Goal: Find specific page/section: Find specific page/section

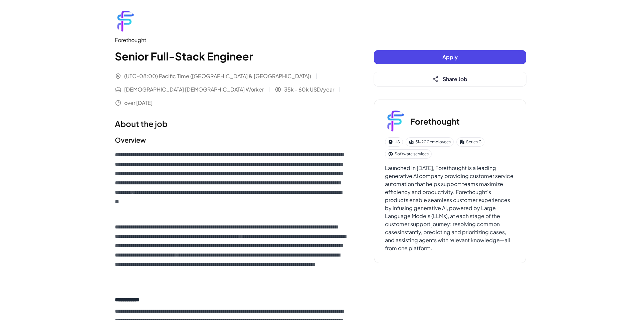
click at [122, 40] on div "Forethought" at bounding box center [231, 40] width 232 height 8
click at [425, 123] on h3 "Forethought" at bounding box center [434, 121] width 49 height 12
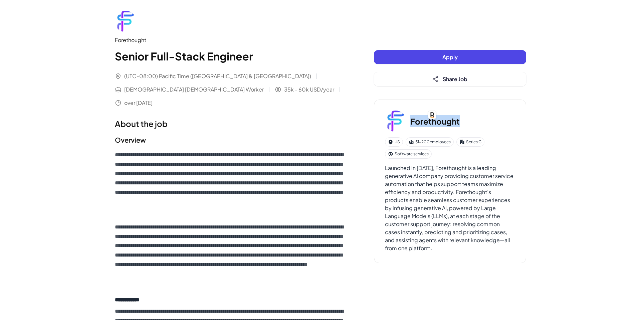
copy h3 "Forethought"
